Goal: Consume media (video, audio)

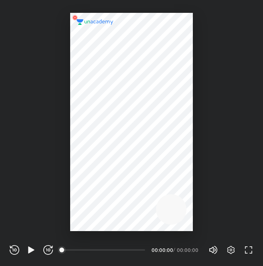
scroll to position [266, 263]
click at [29, 250] on icon "button" at bounding box center [31, 249] width 6 height 7
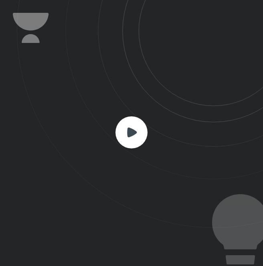
click at [121, 129] on rect at bounding box center [132, 132] width 32 height 32
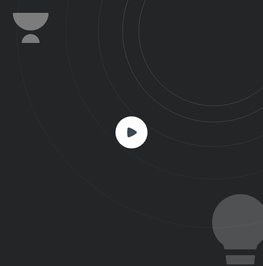
click at [121, 129] on rect at bounding box center [132, 132] width 32 height 32
click at [127, 127] on rect at bounding box center [132, 132] width 32 height 32
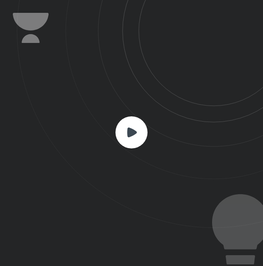
click at [130, 135] on icon at bounding box center [132, 132] width 10 height 10
